Goal: Information Seeking & Learning: Learn about a topic

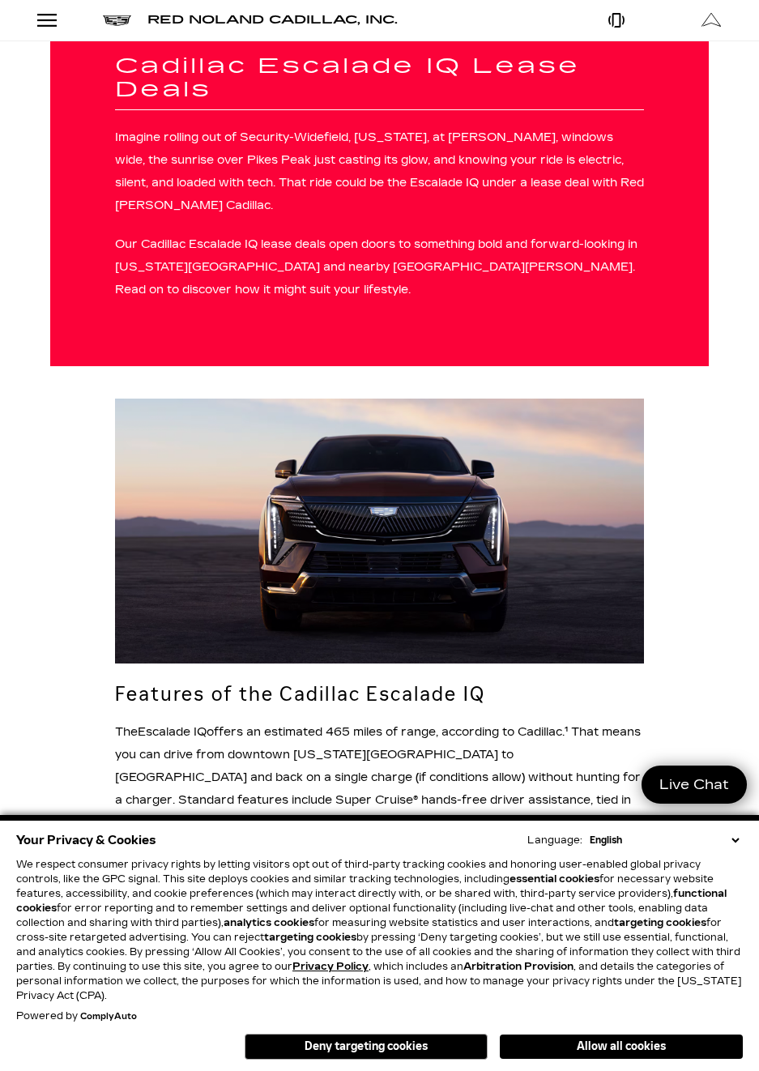
scroll to position [375, 0]
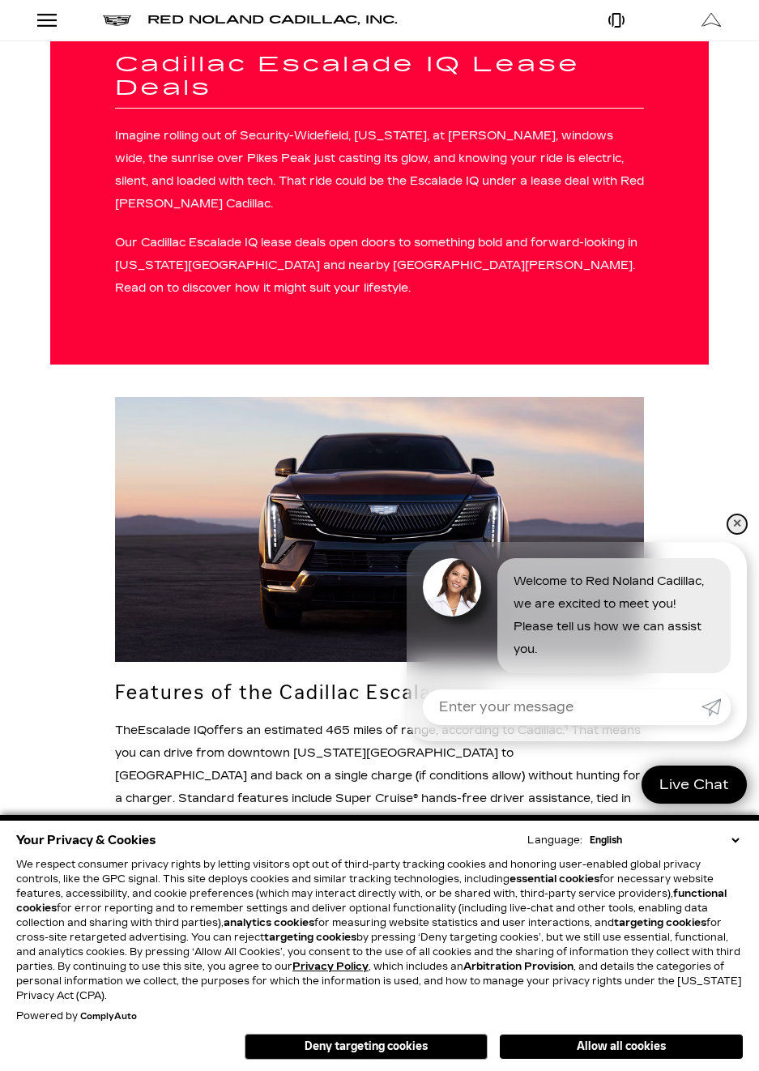
click at [735, 517] on link "✕" at bounding box center [737, 524] width 19 height 19
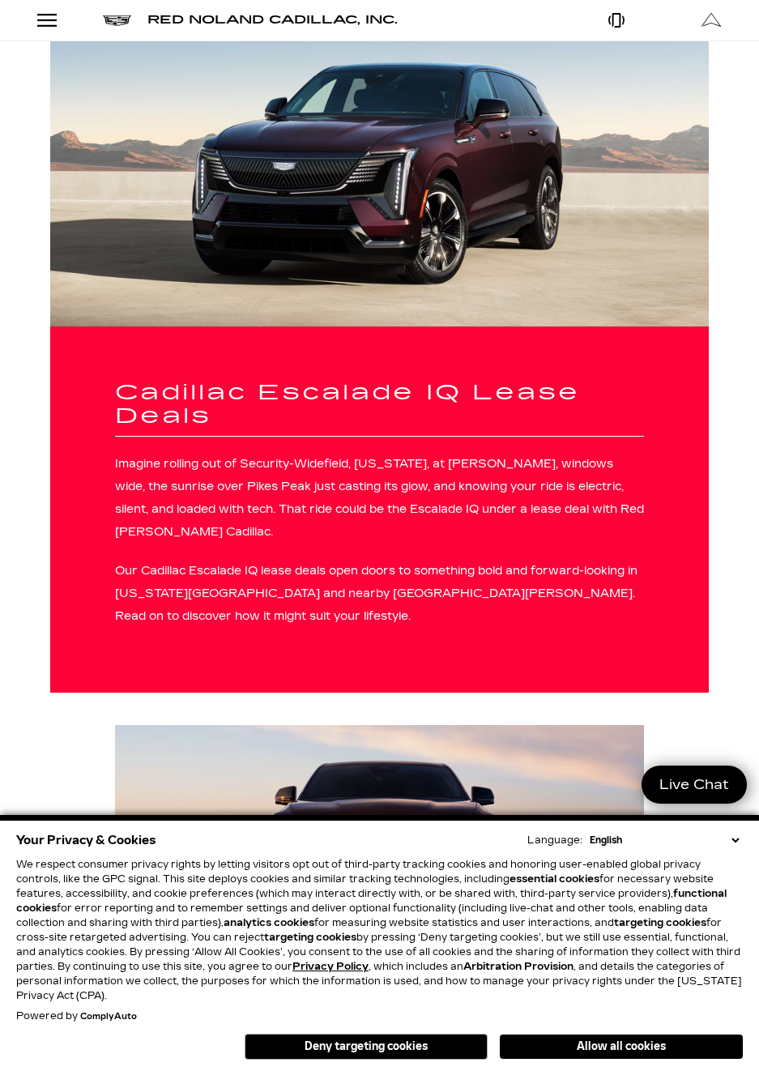
scroll to position [0, 0]
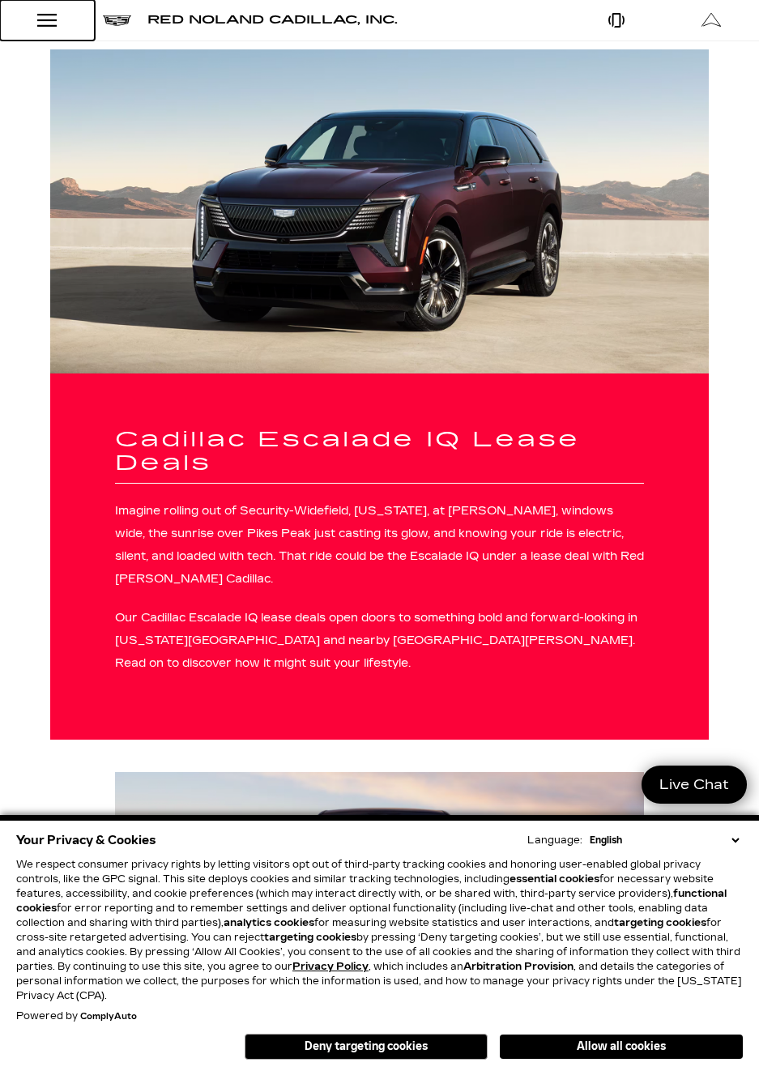
click at [52, 28] on div "Open Menu Modal" at bounding box center [47, 20] width 28 height 19
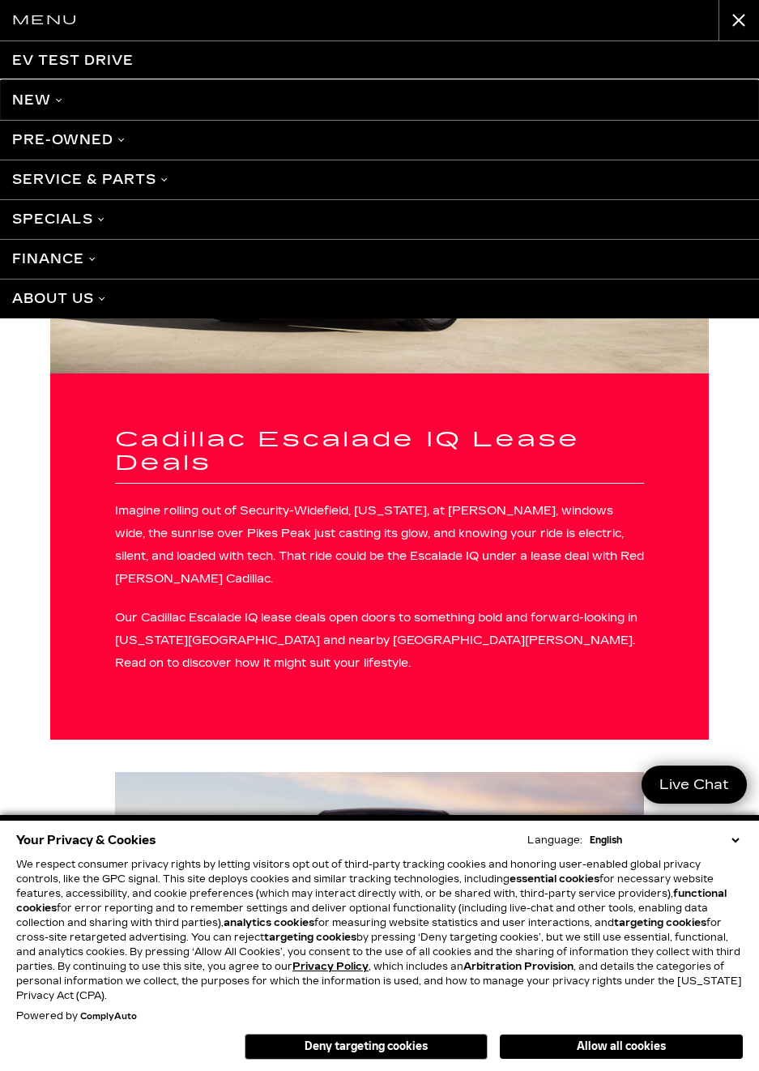
click at [39, 95] on link "New" at bounding box center [379, 100] width 759 height 40
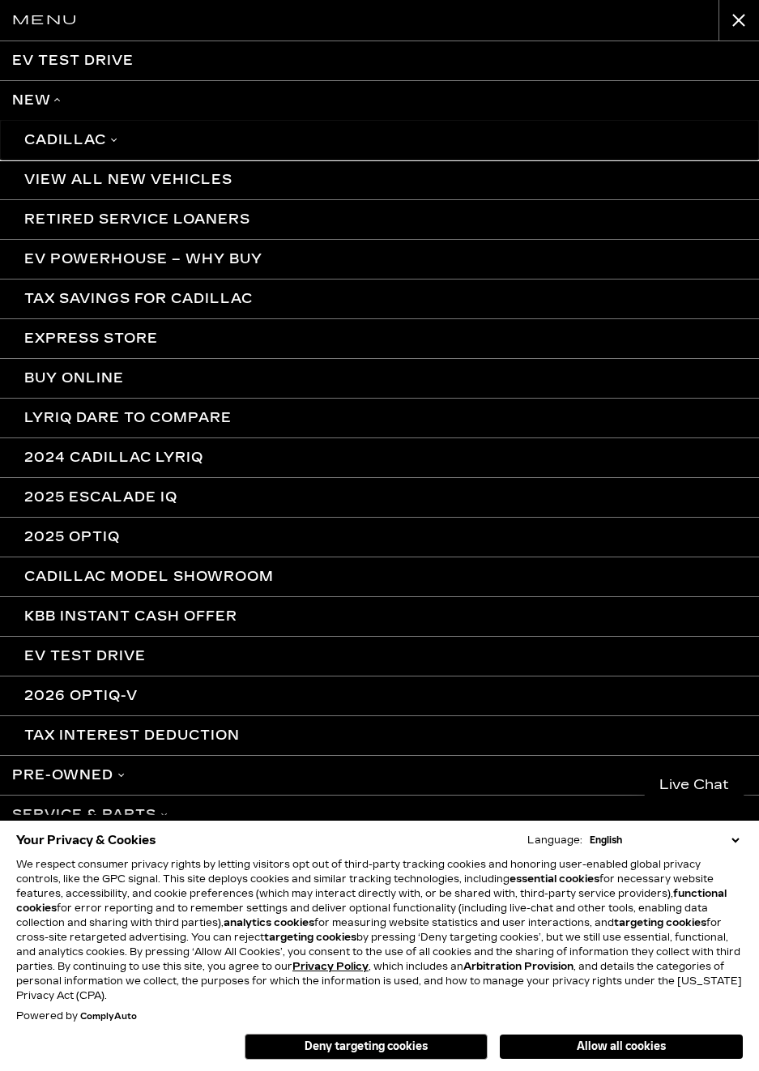
click at [40, 139] on link "Cadillac" at bounding box center [379, 140] width 759 height 40
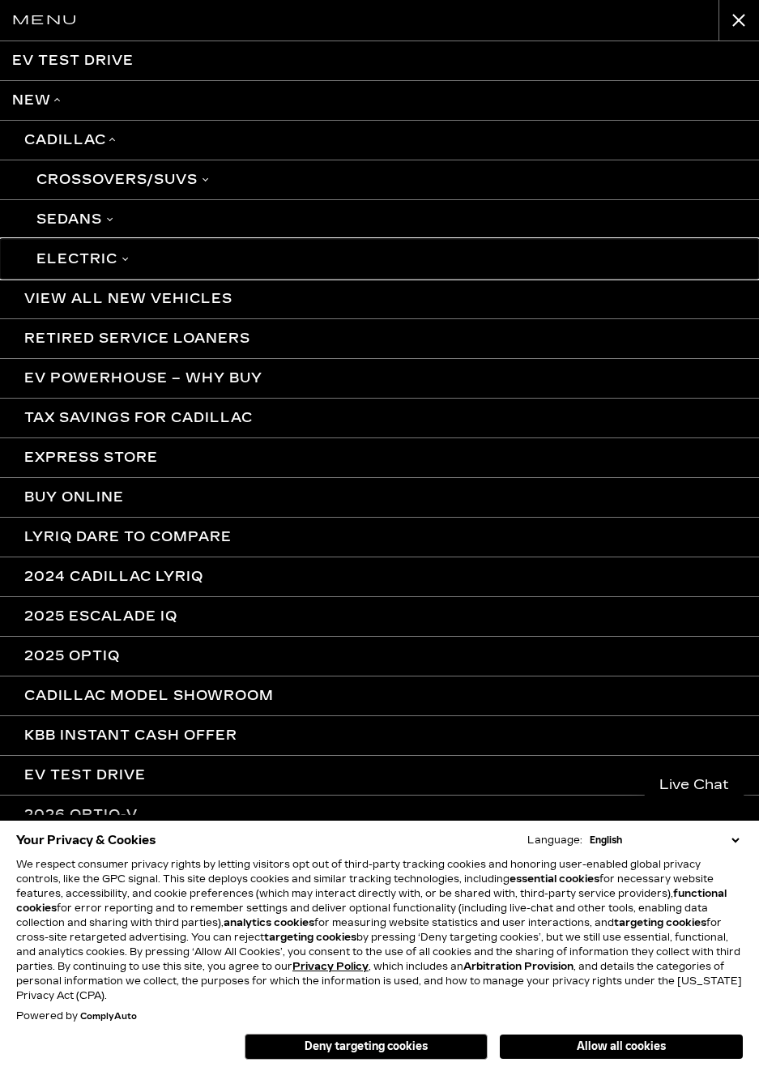
click at [62, 258] on link "Electric" at bounding box center [379, 259] width 759 height 40
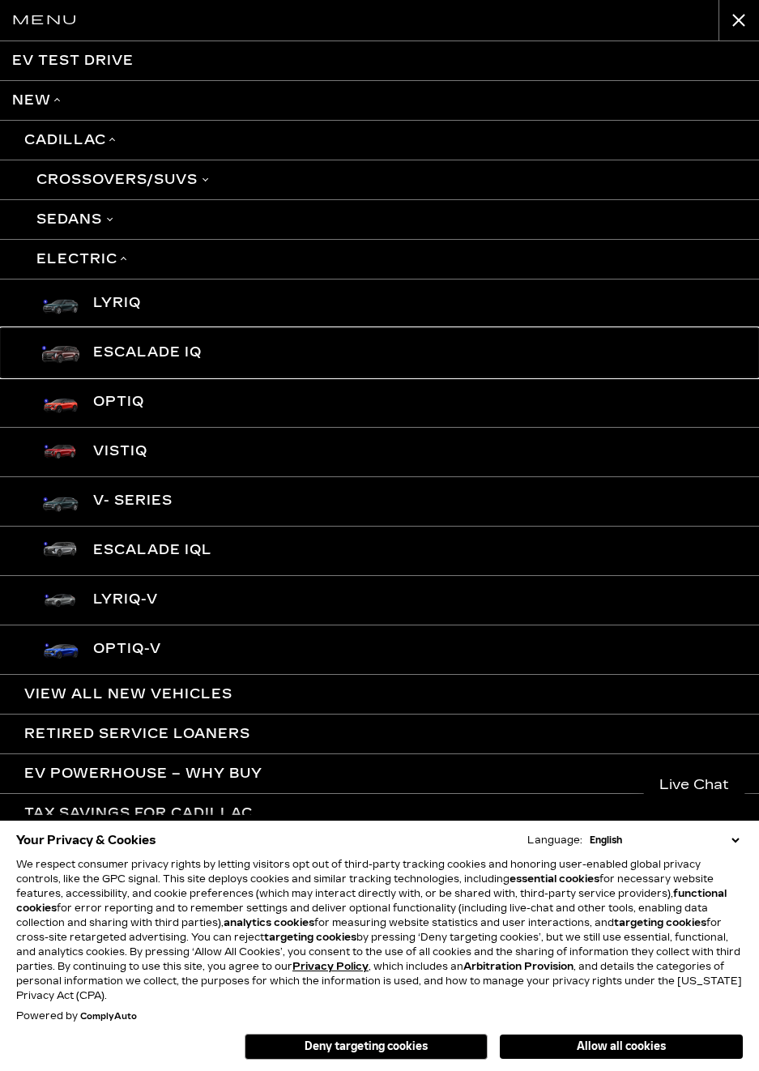
click at [115, 355] on link "Escalade IQ" at bounding box center [379, 352] width 759 height 49
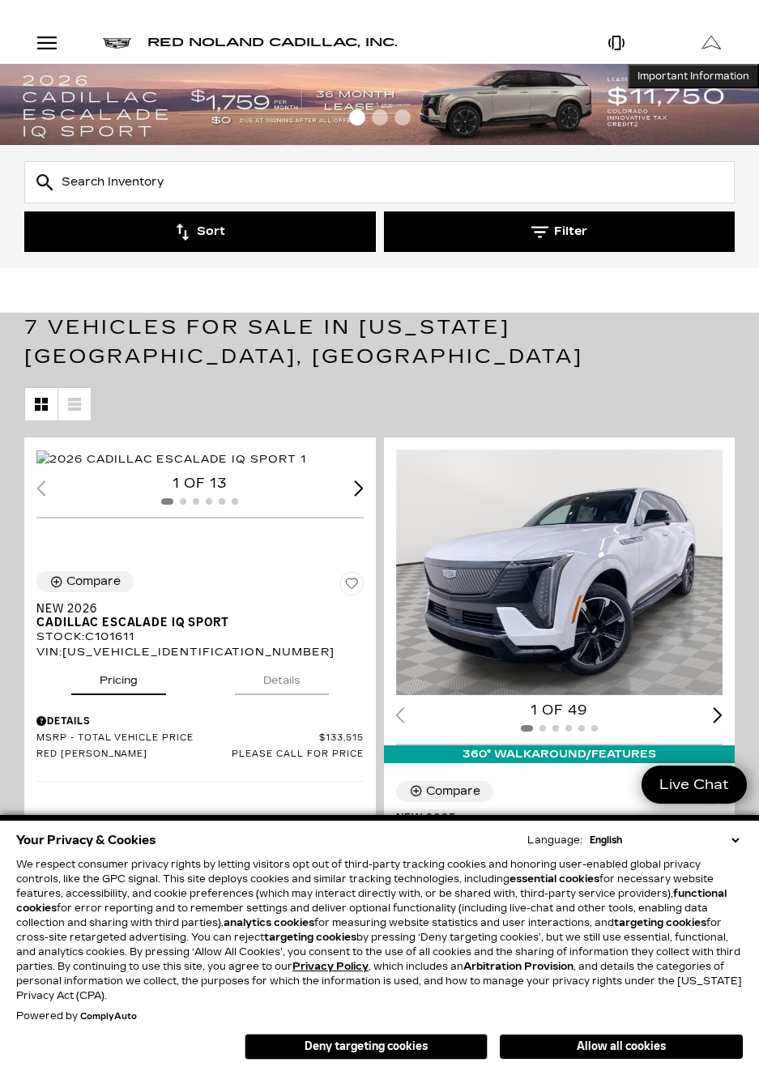
click at [133, 236] on button "Sort" at bounding box center [200, 231] width 352 height 41
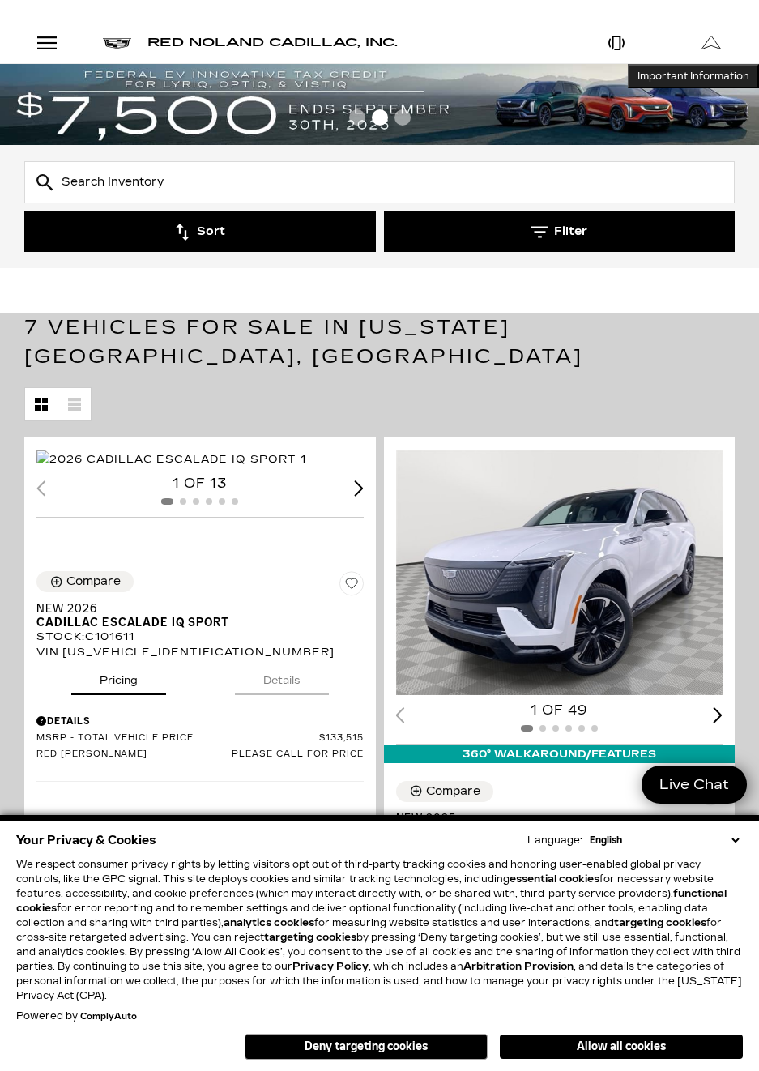
click at [192, 234] on button "Sort" at bounding box center [200, 231] width 352 height 41
click at [206, 228] on button "Sort" at bounding box center [200, 231] width 352 height 41
click at [203, 221] on button "Sort" at bounding box center [200, 231] width 352 height 41
click at [209, 240] on button "Sort" at bounding box center [200, 231] width 352 height 41
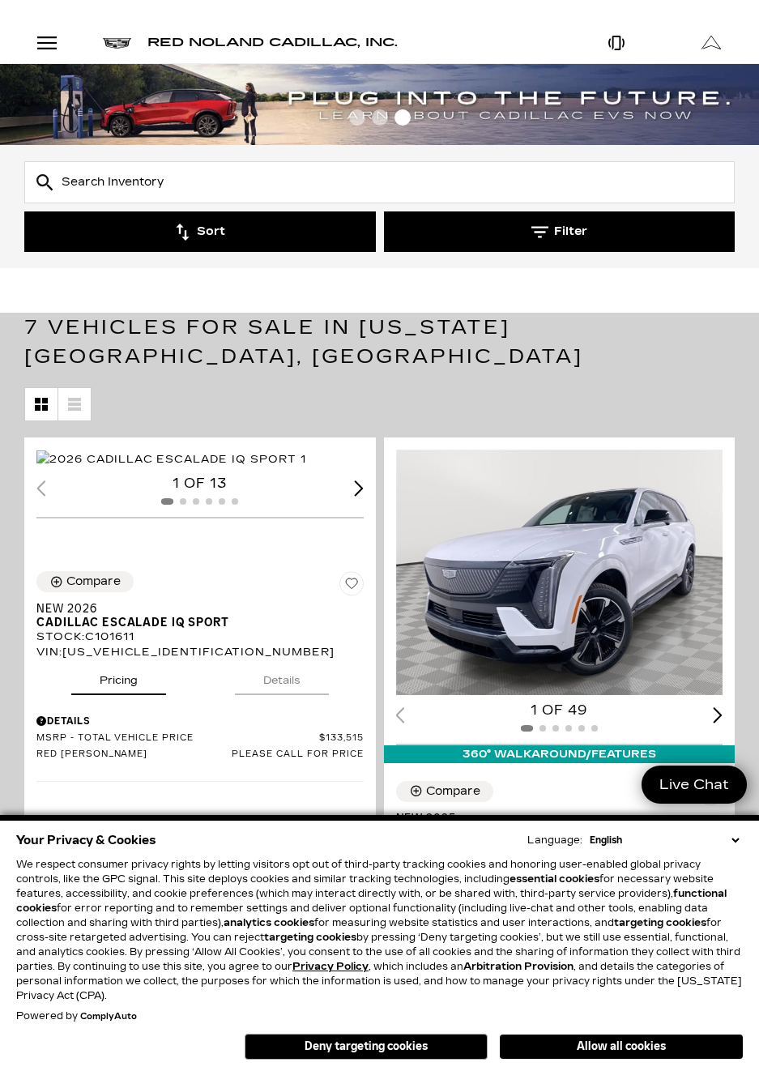
click at [201, 230] on button "Sort" at bounding box center [200, 231] width 352 height 41
click at [194, 212] on button "Sort" at bounding box center [200, 231] width 352 height 41
click at [193, 233] on button "Sort" at bounding box center [200, 231] width 352 height 41
click at [174, 247] on button "Sort" at bounding box center [200, 231] width 352 height 41
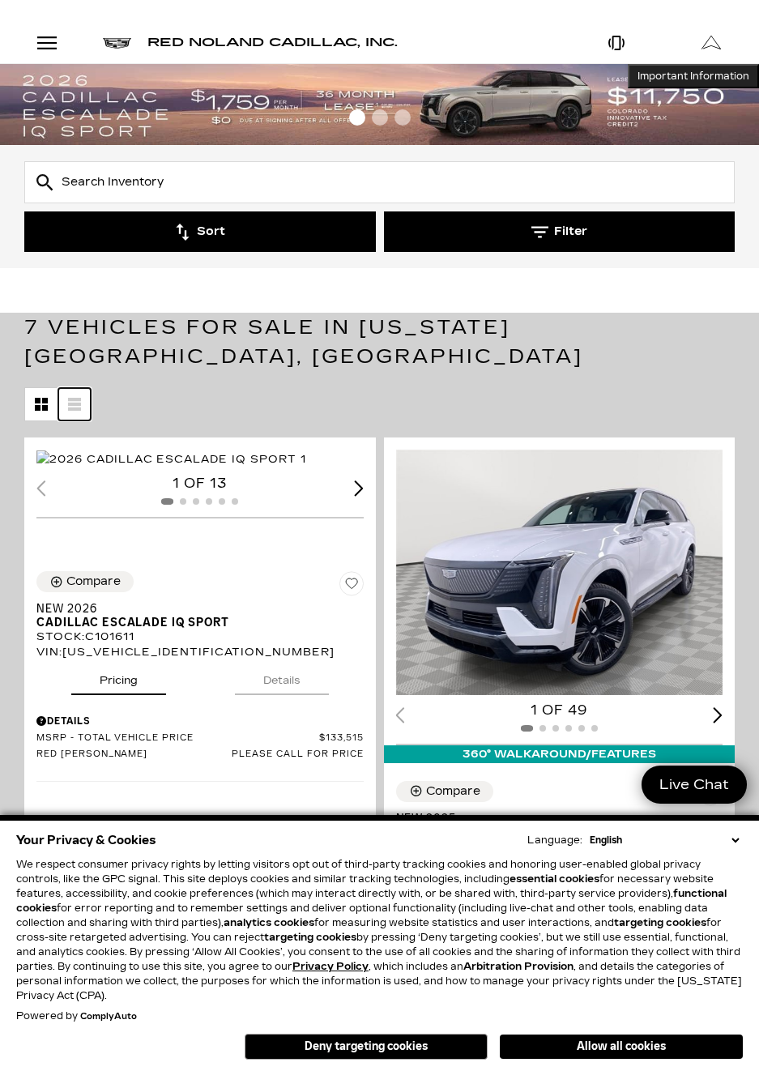
click at [75, 398] on icon at bounding box center [74, 399] width 13 height 3
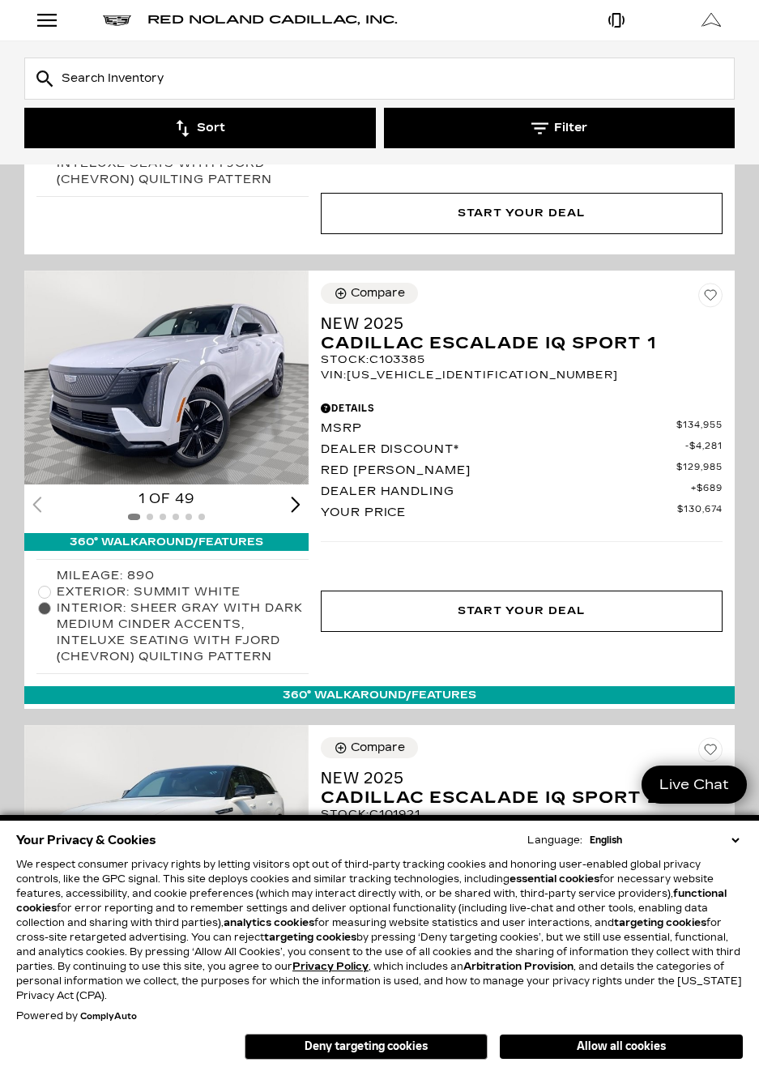
scroll to position [504, 0]
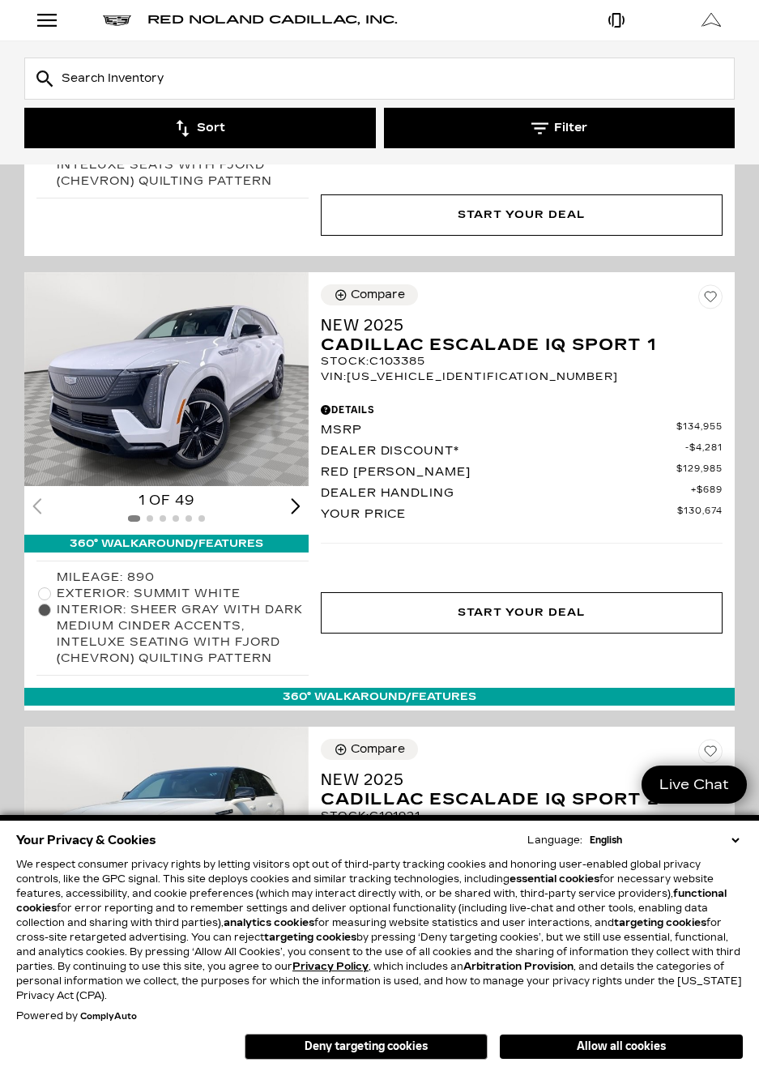
click at [291, 508] on div "Next slide" at bounding box center [296, 505] width 10 height 15
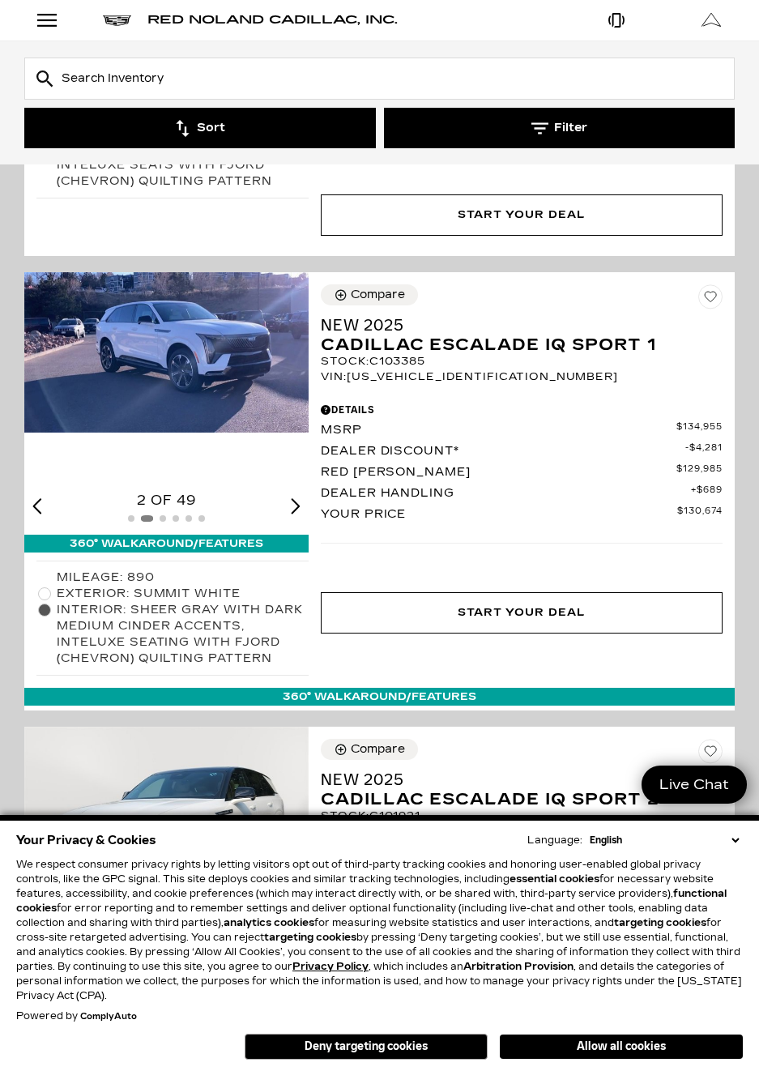
click at [296, 514] on div "Next slide" at bounding box center [296, 505] width 10 height 15
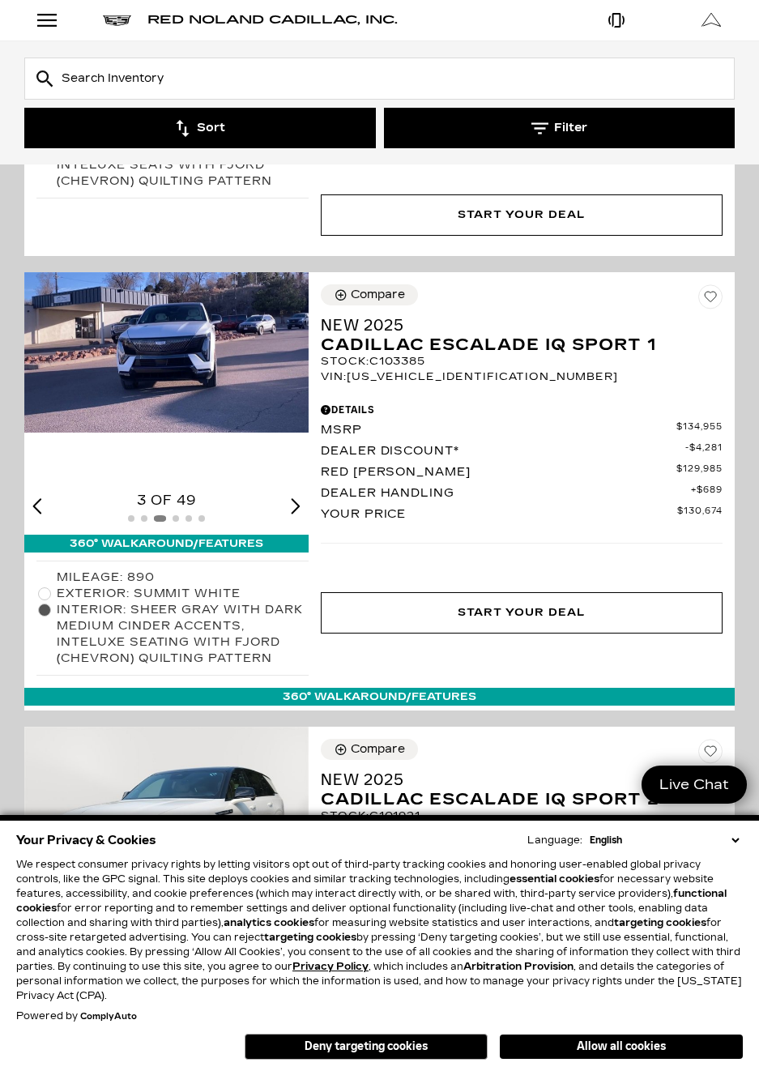
click at [296, 514] on div "Next slide" at bounding box center [296, 505] width 10 height 15
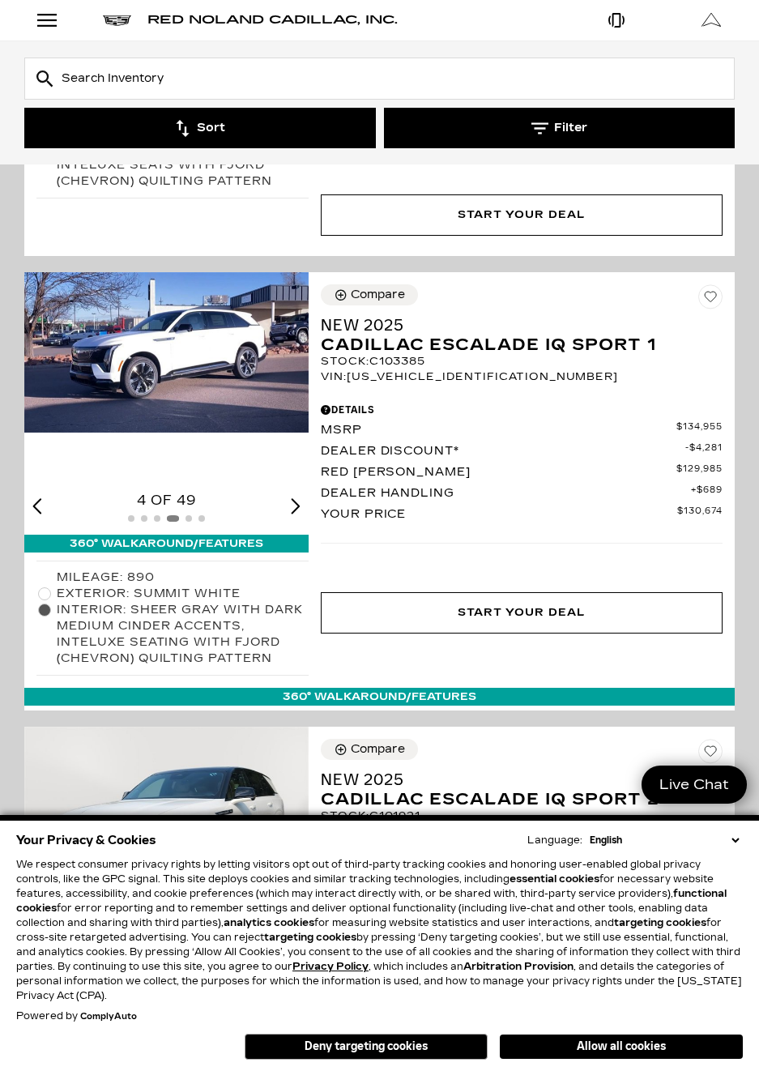
click at [296, 514] on div "Next slide" at bounding box center [296, 505] width 10 height 15
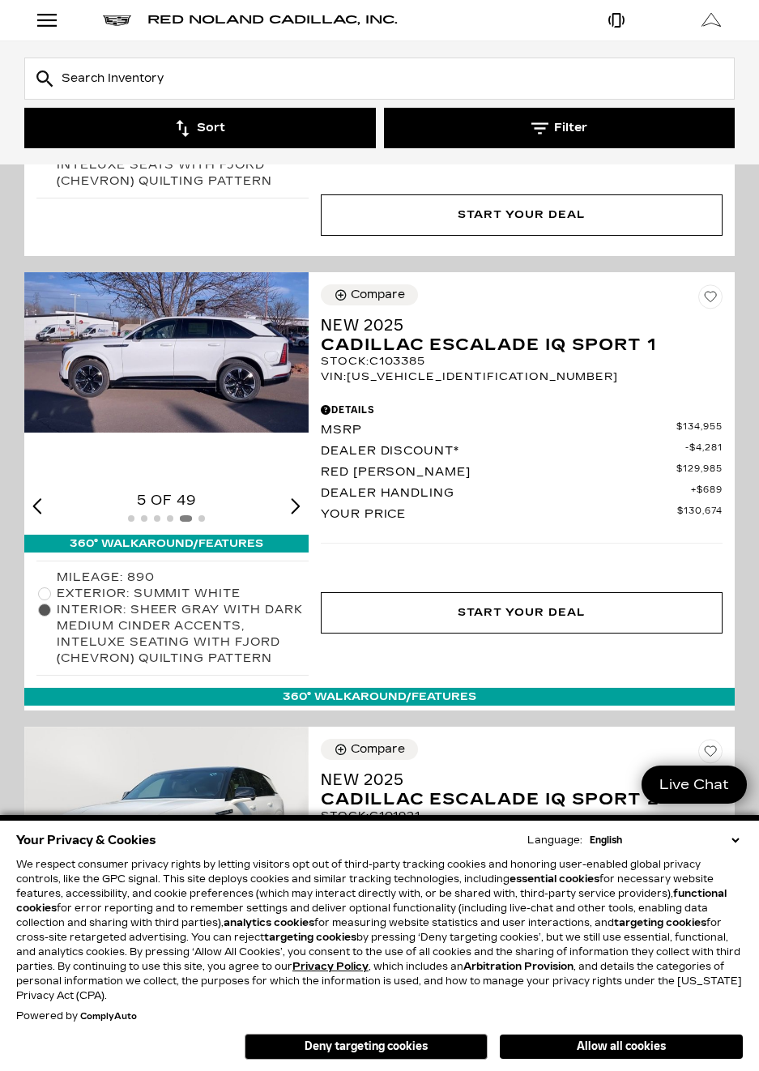
click at [297, 514] on div "Next slide" at bounding box center [296, 505] width 10 height 15
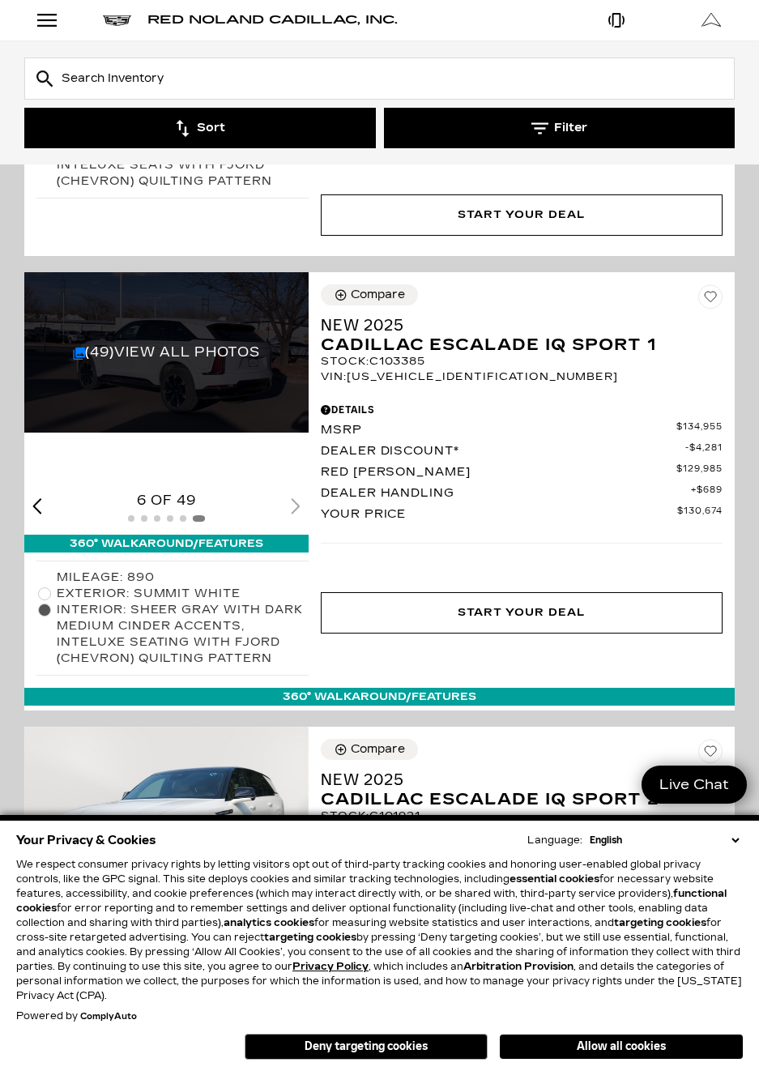
click at [294, 527] on div at bounding box center [166, 519] width 284 height 18
click at [291, 522] on div at bounding box center [166, 519] width 284 height 18
click at [286, 510] on div "6 of 49" at bounding box center [166, 501] width 284 height 18
click at [293, 526] on div at bounding box center [166, 519] width 284 height 18
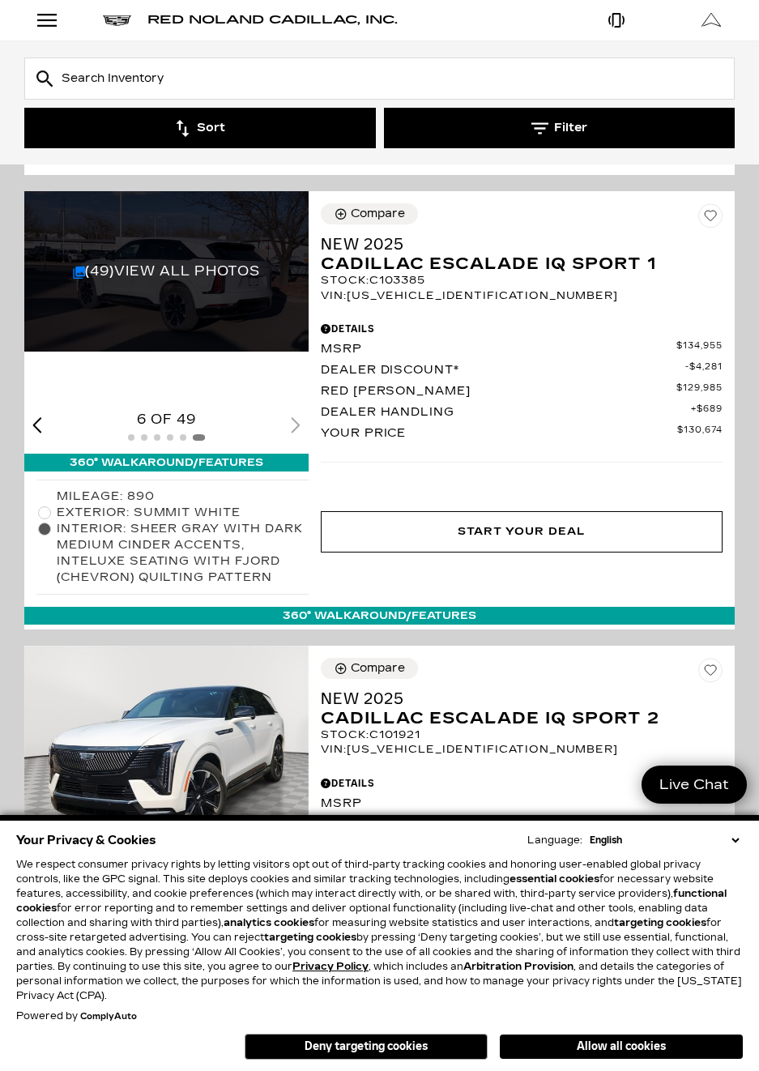
scroll to position [586, 0]
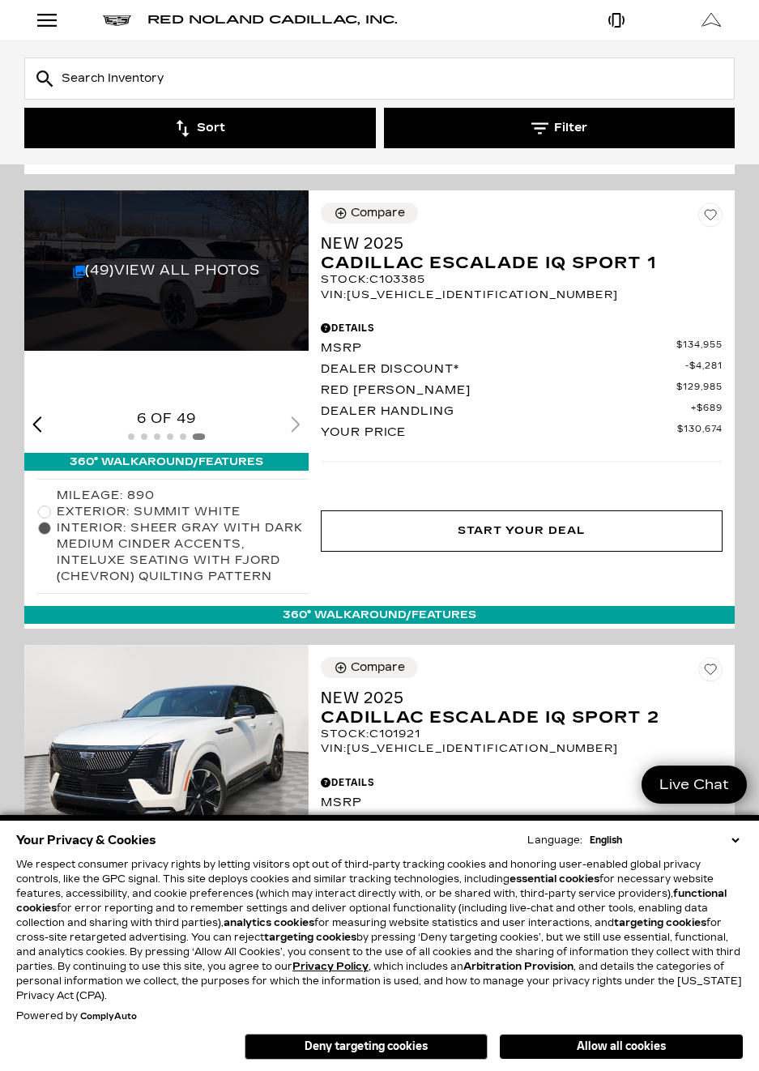
click at [569, 553] on div "Start Your Deal" at bounding box center [522, 531] width 402 height 42
